Goal: Information Seeking & Learning: Learn about a topic

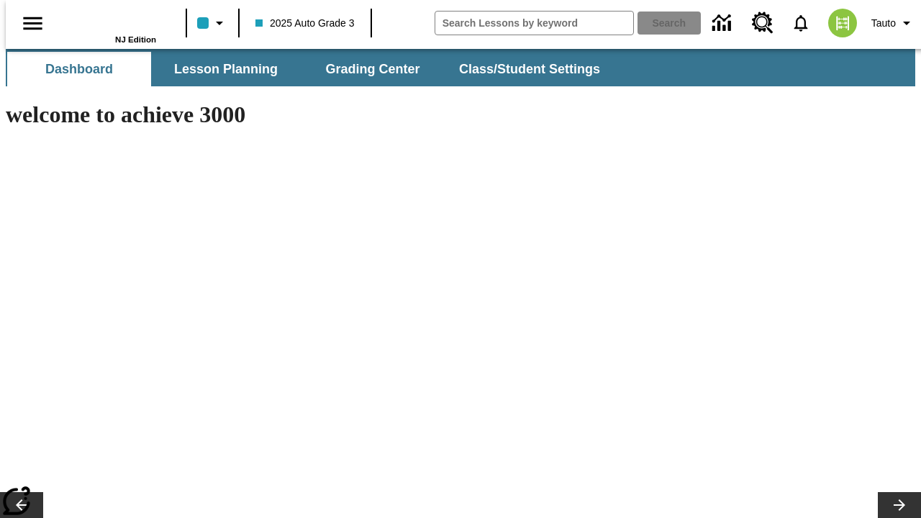
type input "-1"
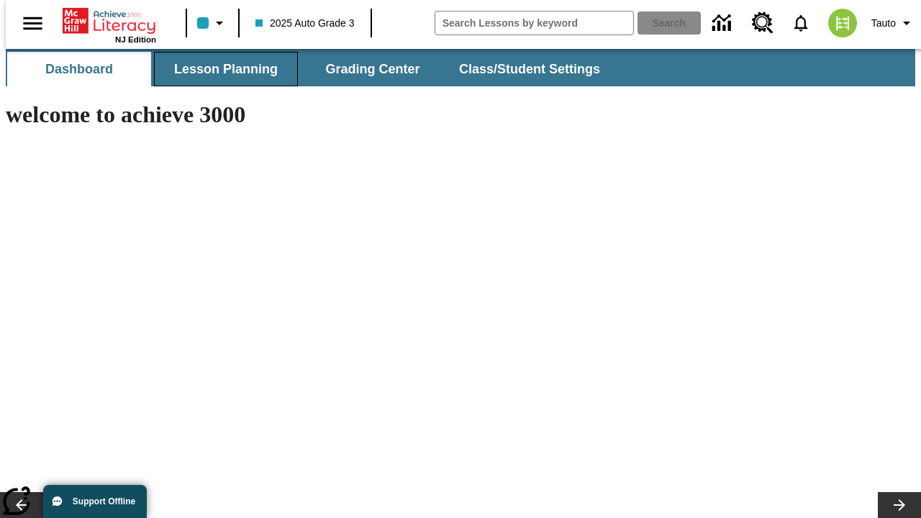
click at [220, 69] on button "Lesson Planning" at bounding box center [226, 69] width 144 height 35
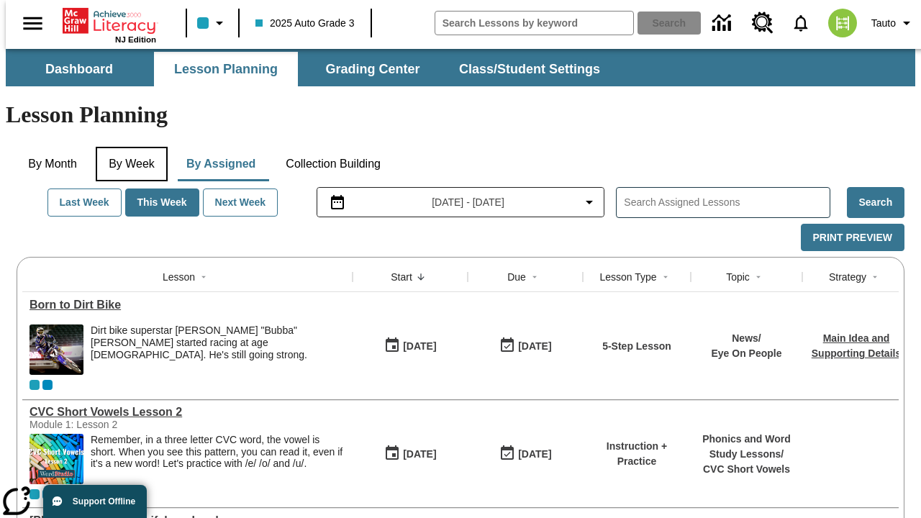
click at [129, 147] on button "By Week" at bounding box center [132, 164] width 72 height 35
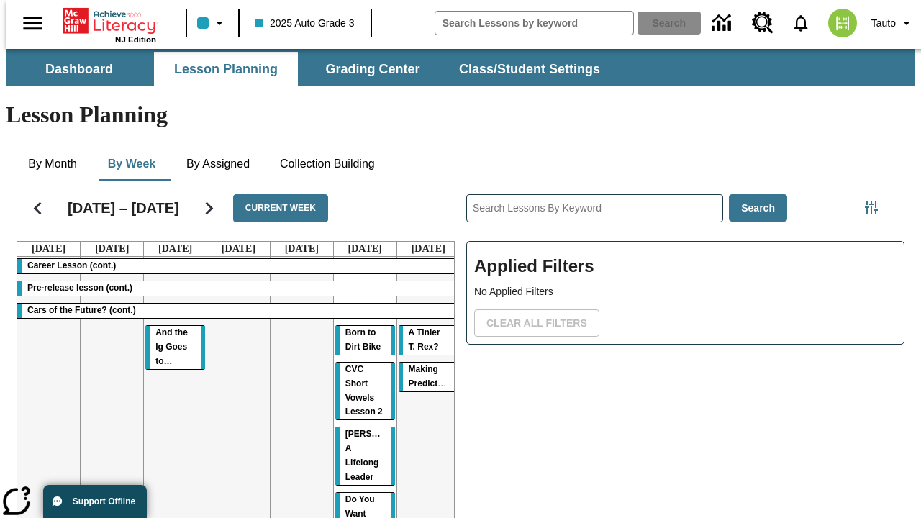
click at [422, 360] on tr "Career Lesson (cont.) Pre-release lesson (cont.) Cars of the Future? (cont.) An…" at bounding box center [238, 457] width 442 height 401
